Goal: Task Accomplishment & Management: Complete application form

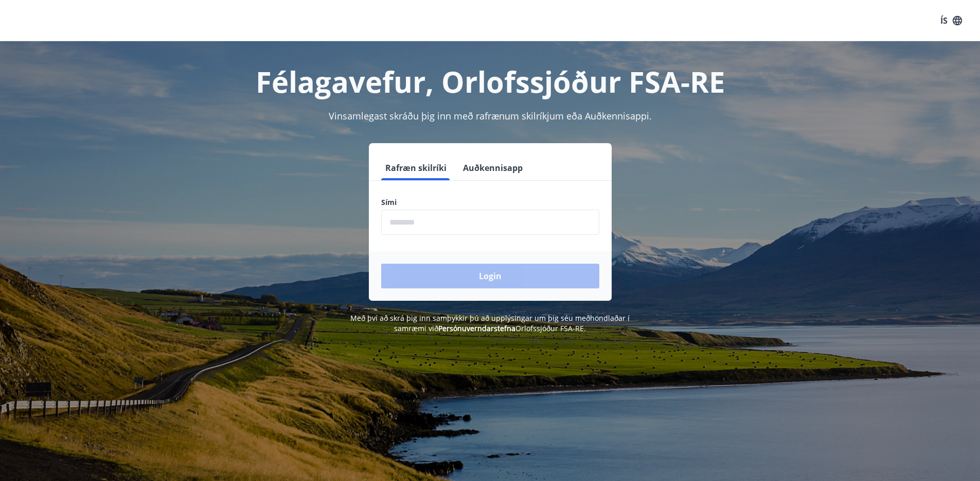
click at [445, 218] on input "phone" at bounding box center [490, 221] width 218 height 25
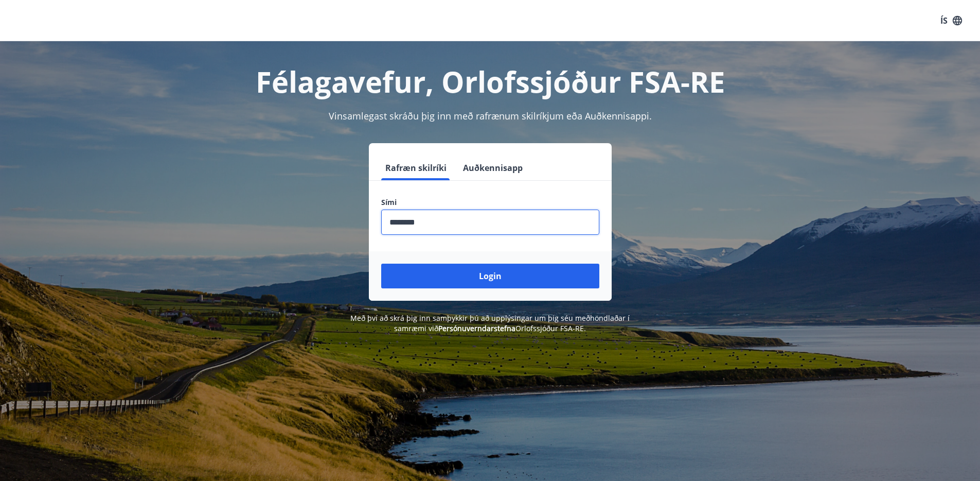
type input "********"
click at [381, 263] on button "Login" at bounding box center [490, 275] width 218 height 25
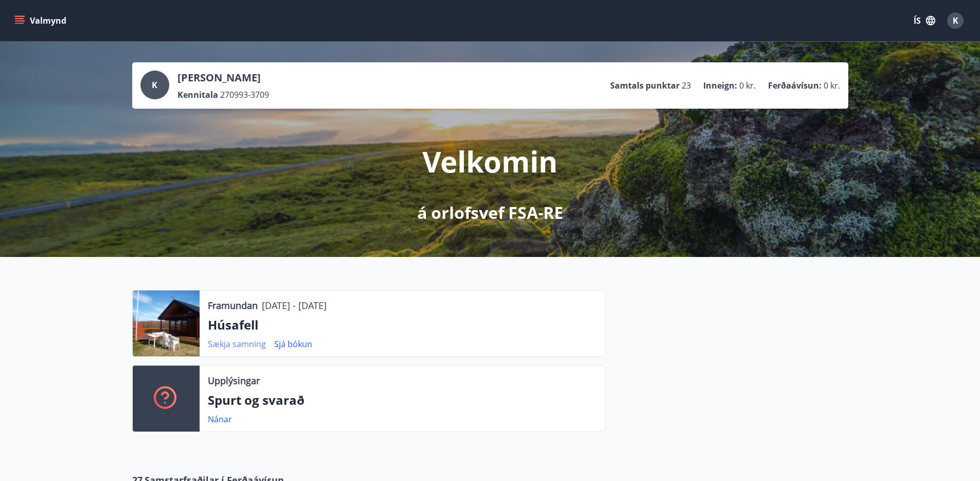
click at [246, 343] on link "Sækja samning" at bounding box center [237, 343] width 58 height 11
